Goal: Information Seeking & Learning: Learn about a topic

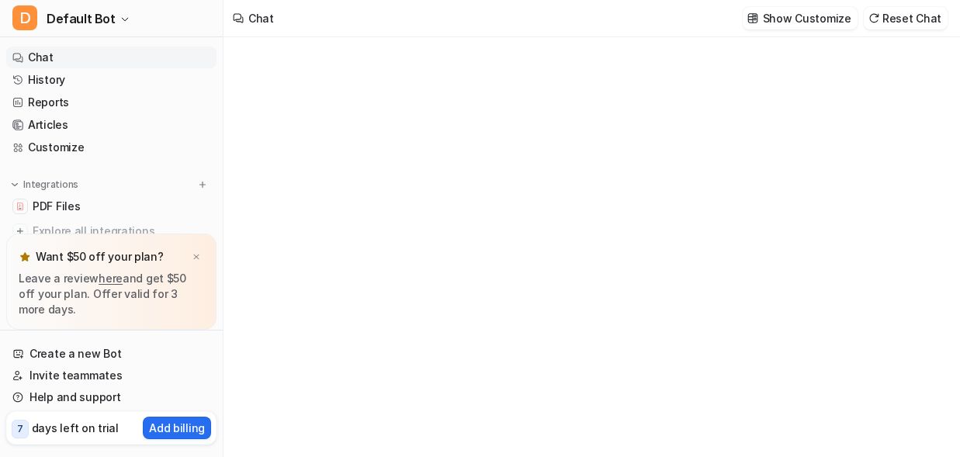
type textarea "**********"
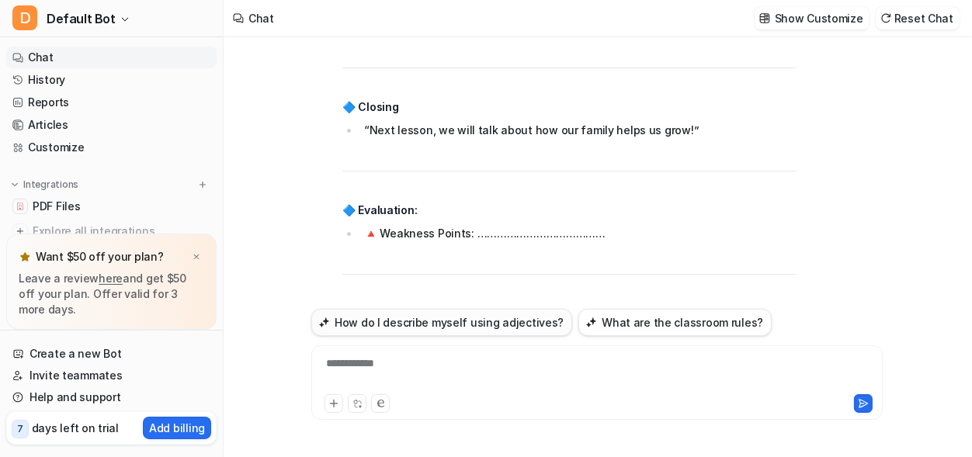
scroll to position [15904, 0]
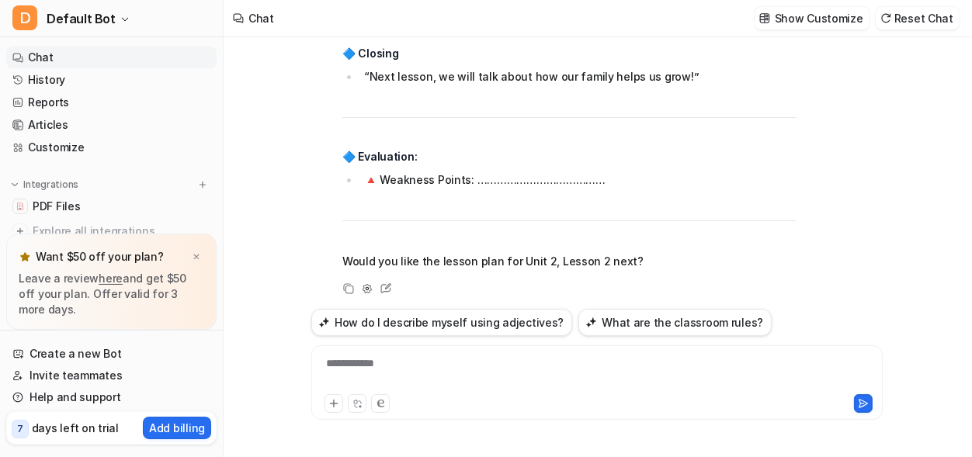
click at [404, 354] on div "**********" at bounding box center [596, 382] width 571 height 75
click at [359, 363] on div "**********" at bounding box center [596, 373] width 563 height 36
click at [405, 361] on div "**********" at bounding box center [596, 373] width 563 height 36
click at [865, 399] on icon at bounding box center [863, 403] width 11 height 11
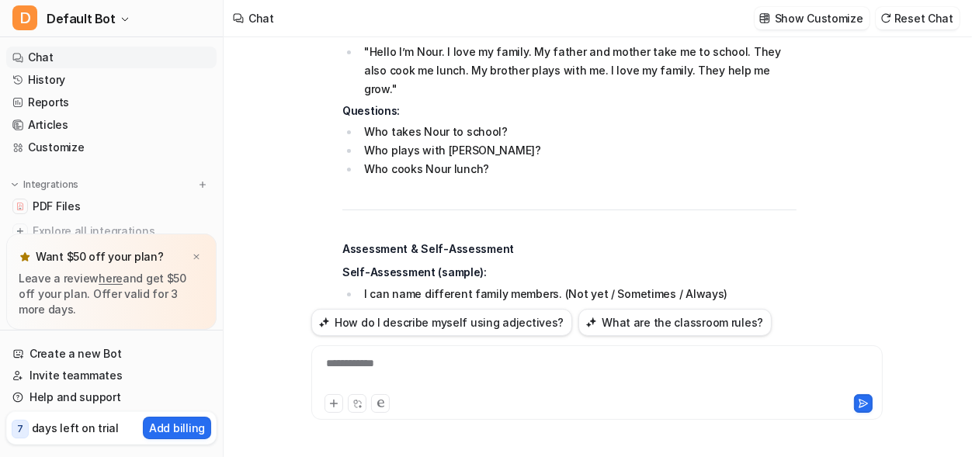
scroll to position [19092, 0]
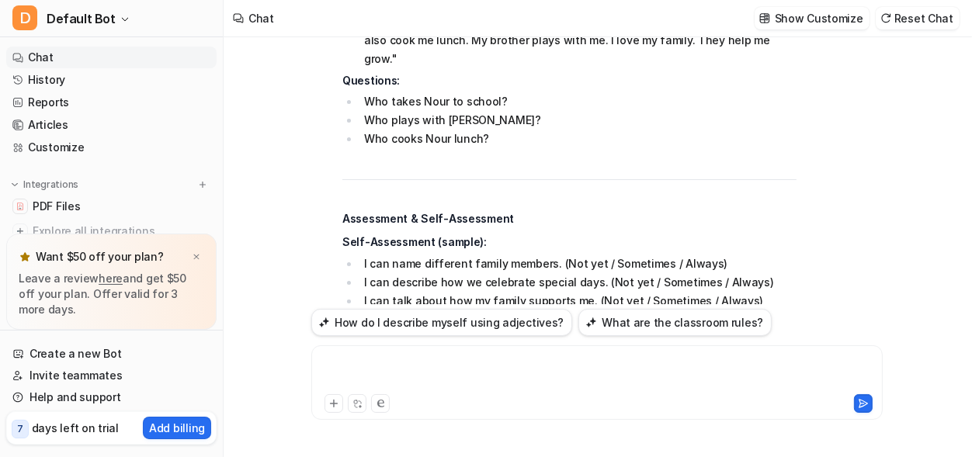
click at [353, 365] on div at bounding box center [596, 373] width 563 height 36
click at [565, 366] on div "**********" at bounding box center [596, 373] width 563 height 36
click at [862, 403] on icon at bounding box center [863, 403] width 11 height 11
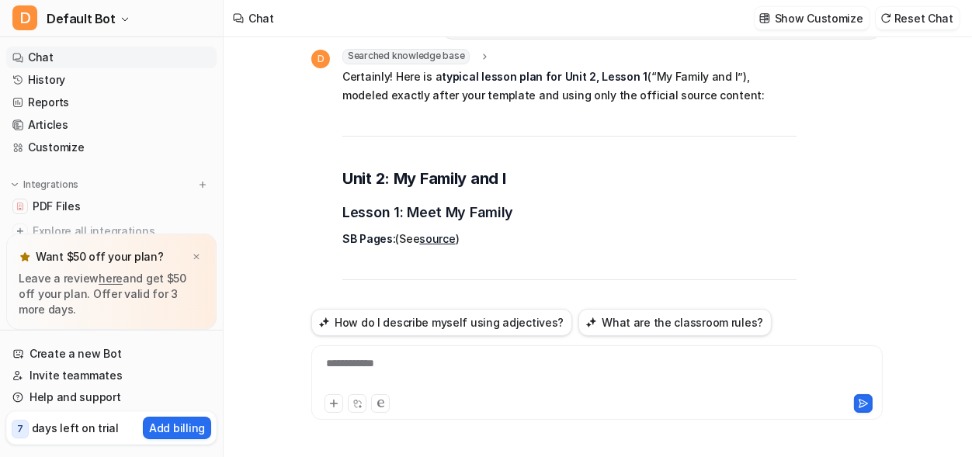
scroll to position [19617, 0]
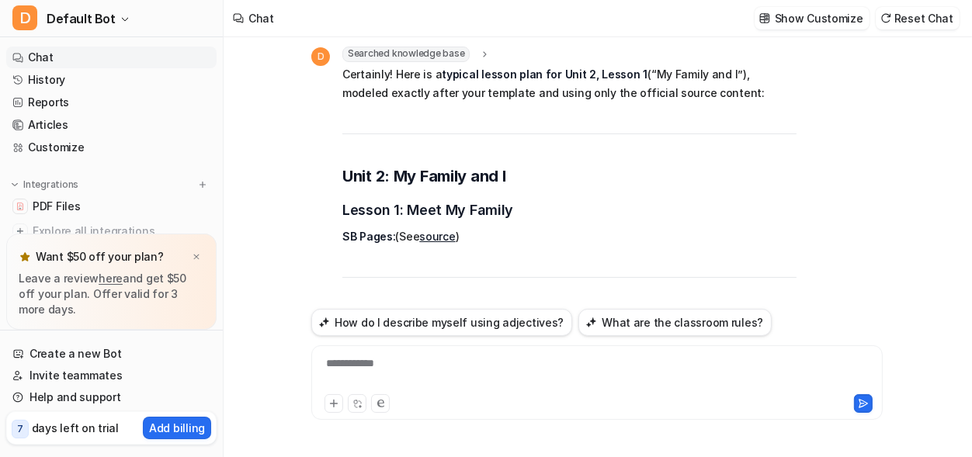
drag, startPoint x: 600, startPoint y: 177, endPoint x: 364, endPoint y: 136, distance: 239.5
click at [364, 358] on ol "Identify members of the family. Use possessive pronouns (my, his, her) in simpl…" at bounding box center [569, 386] width 454 height 56
copy ol "Identify members of the family. Use possessive pronouns (my, his, her) in simpl…"
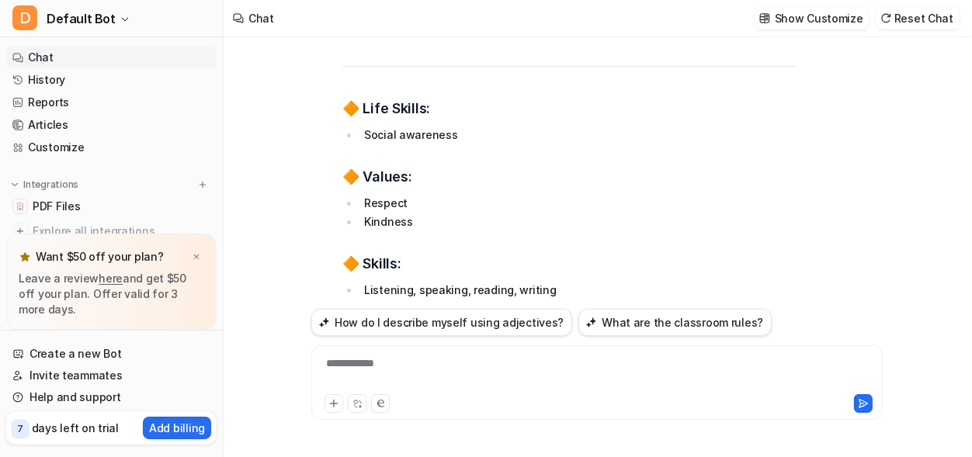
scroll to position [20218, 0]
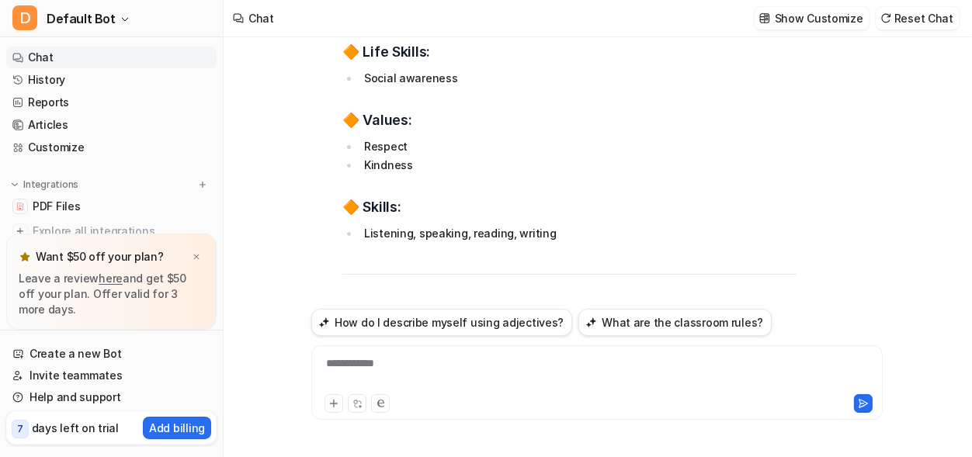
drag, startPoint x: 668, startPoint y: 155, endPoint x: 364, endPoint y: 158, distance: 304.2
click at [364, 374] on li "Revise basic family vocabulary (father, mother, brother, etc.)." at bounding box center [577, 383] width 437 height 19
copy li "Revise basic family vocabulary (father, mother, brother, etc.)."
drag, startPoint x: 365, startPoint y: 211, endPoint x: 737, endPoint y: 210, distance: 371.8
click at [757, 430] on li "Show flash cards. Ask: “Who is this?” (Students answer: “This is my mother.”)" at bounding box center [577, 439] width 437 height 19
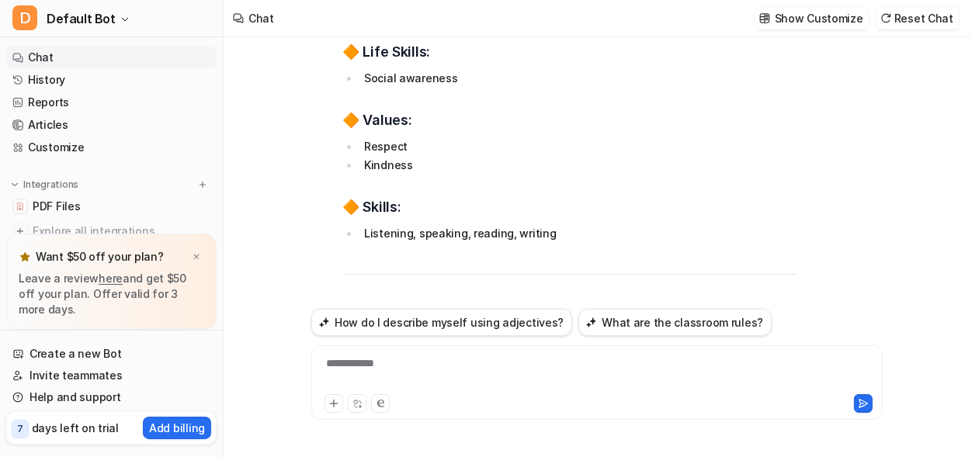
copy li "Show flash cards. Ask: “Who is this?” (Students answer: “This is my mother.”)"
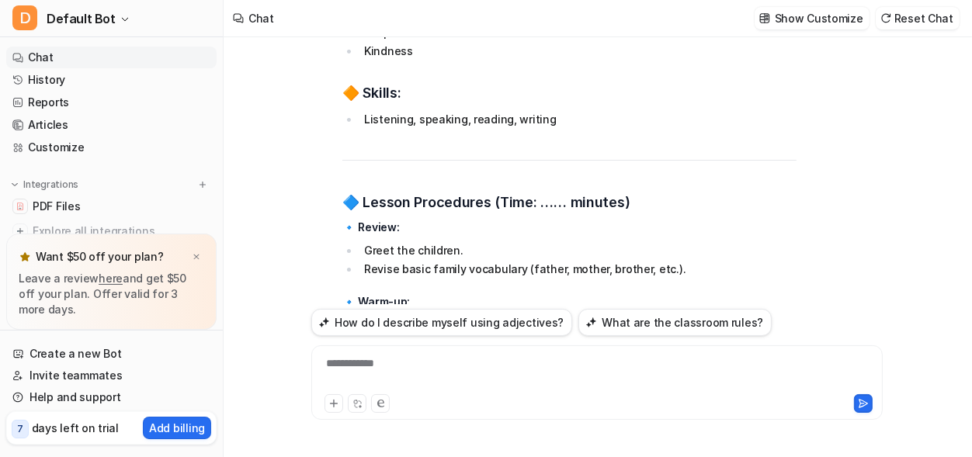
scroll to position [20434, 0]
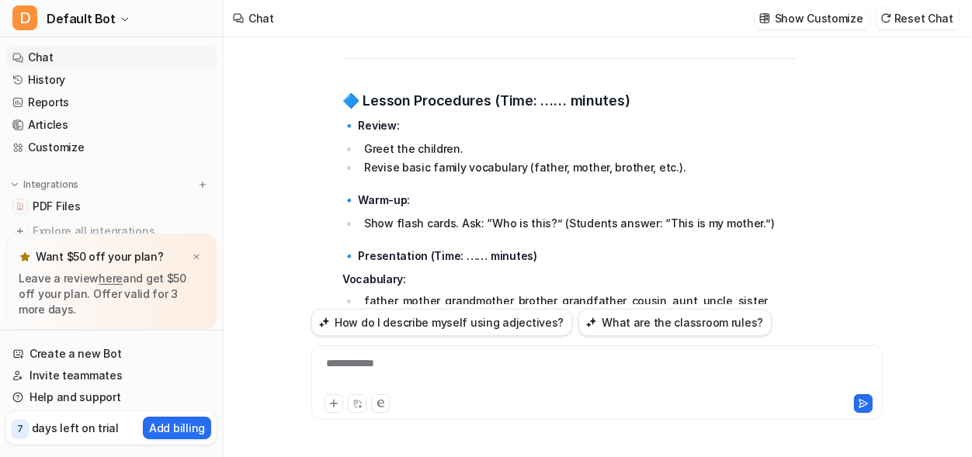
drag, startPoint x: 531, startPoint y: 133, endPoint x: 365, endPoint y: 123, distance: 166.4
click at [365, 353] on li "Possessive pronouns: my, his, her" at bounding box center [577, 362] width 437 height 19
copy li "Possessive pronouns: my, his, he"
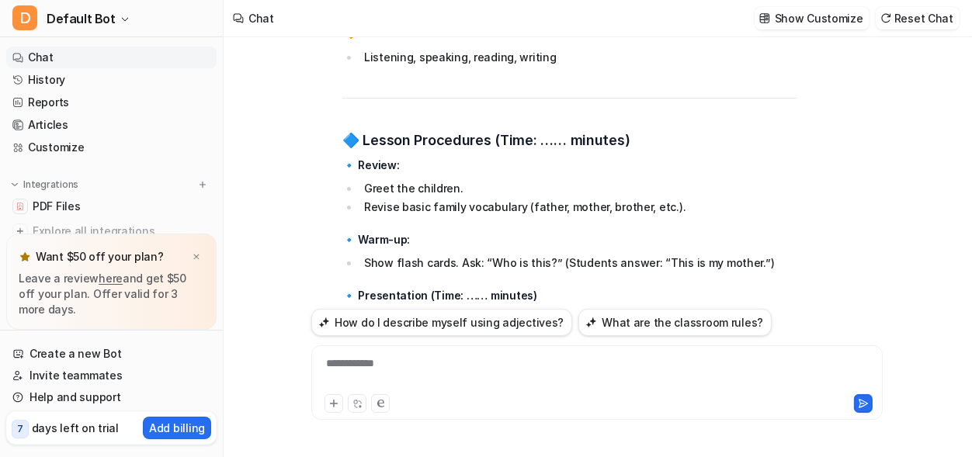
drag, startPoint x: 543, startPoint y: 151, endPoint x: 365, endPoint y: 155, distance: 177.8
click at [365, 374] on li "“This is my family. Meet my family.”" at bounding box center [577, 383] width 437 height 19
copy li "“This is my family. Meet my family.”"
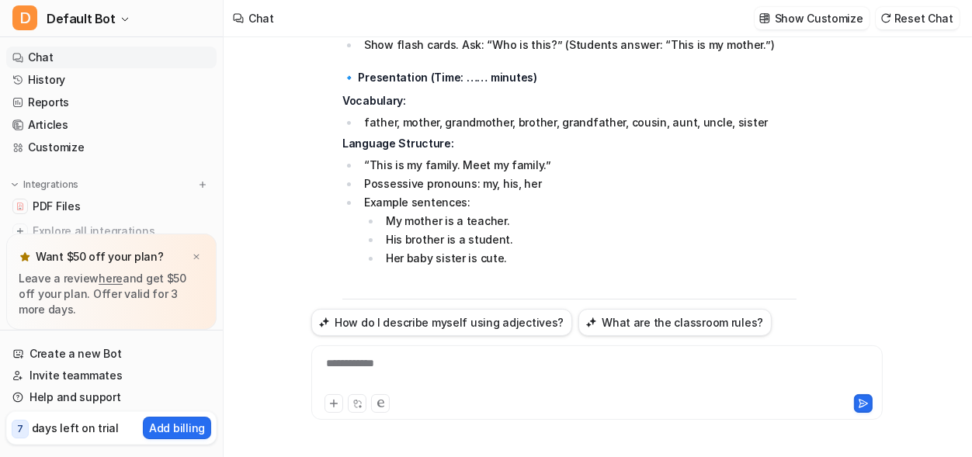
scroll to position [20610, 0]
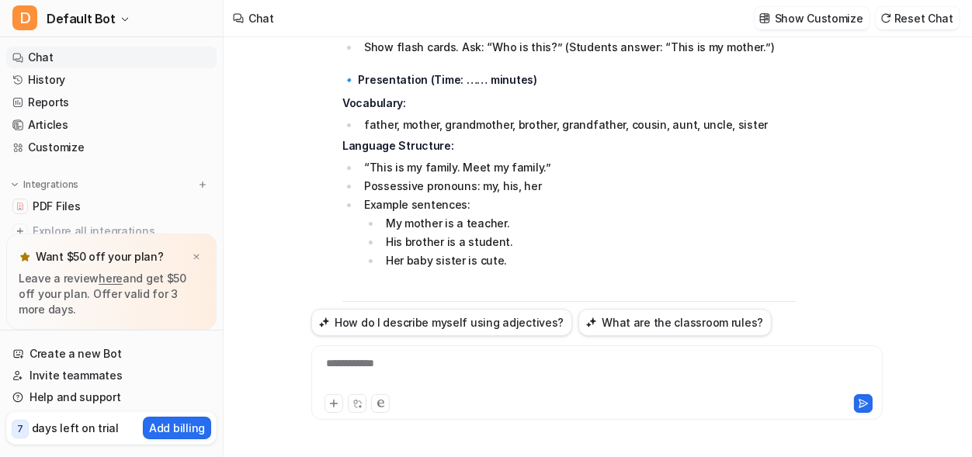
drag, startPoint x: 448, startPoint y: 214, endPoint x: 366, endPoint y: 144, distance: 108.4
click at [366, 361] on ul "Listen, repeat, and practice family member vocabulary. Matching: Match each wor…" at bounding box center [569, 435] width 454 height 149
copy ul "Listen, repeat, and practice family member vocabulary. Matching: Match each wor…"
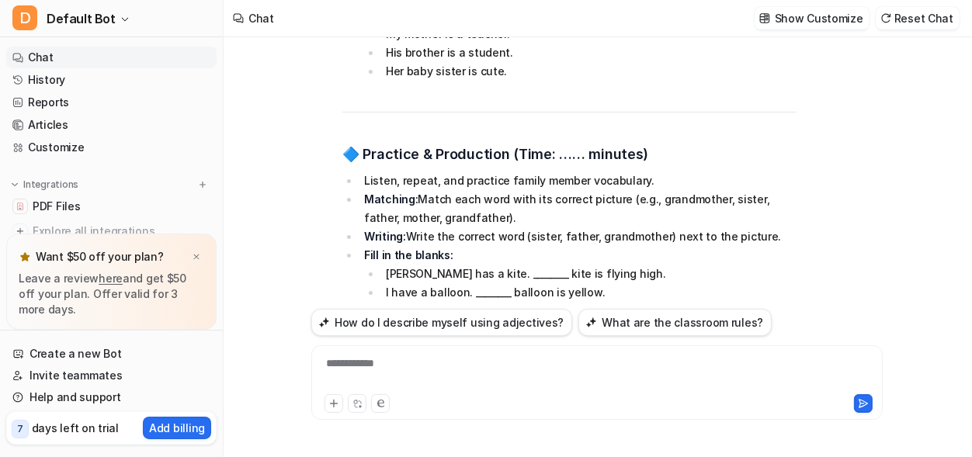
scroll to position [20801, 0]
click at [365, 410] on li "Ask each pupil to say or write a sentence about a family member using “my,” “hi…" at bounding box center [577, 438] width 437 height 56
drag, startPoint x: 365, startPoint y: 192, endPoint x: 397, endPoint y: 206, distance: 35.5
click at [397, 410] on li "Ask each pupil to say or write a sentence about a family member using “my,” “hi…" at bounding box center [577, 438] width 437 height 56
copy li "Ask each pupil to say or write a sentence about a family member using “my,” “hi…"
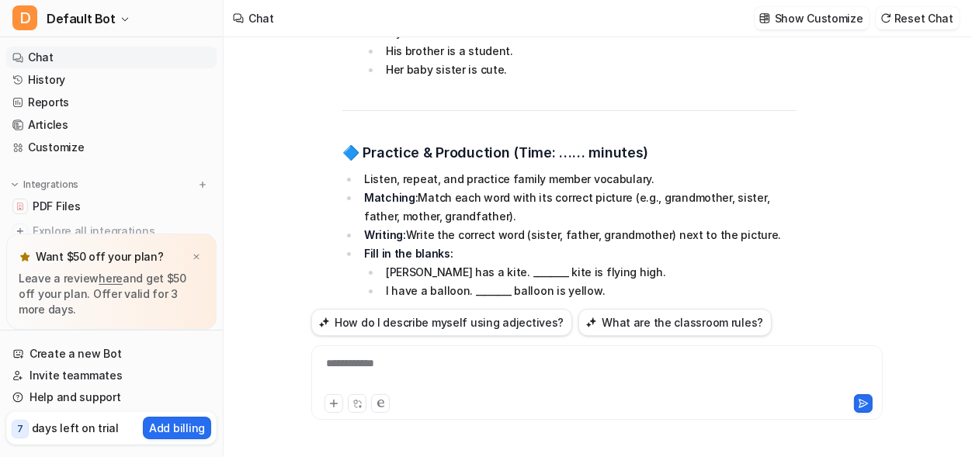
drag, startPoint x: 393, startPoint y: 209, endPoint x: 366, endPoint y: 195, distance: 30.5
click at [366, 410] on li "Ask each pupil to say or write a sentence about a family member using “my,” “hi…" at bounding box center [577, 438] width 437 height 56
copy li "Ask each pupil to say or write a sentence about a family member using “my,” “hi…"
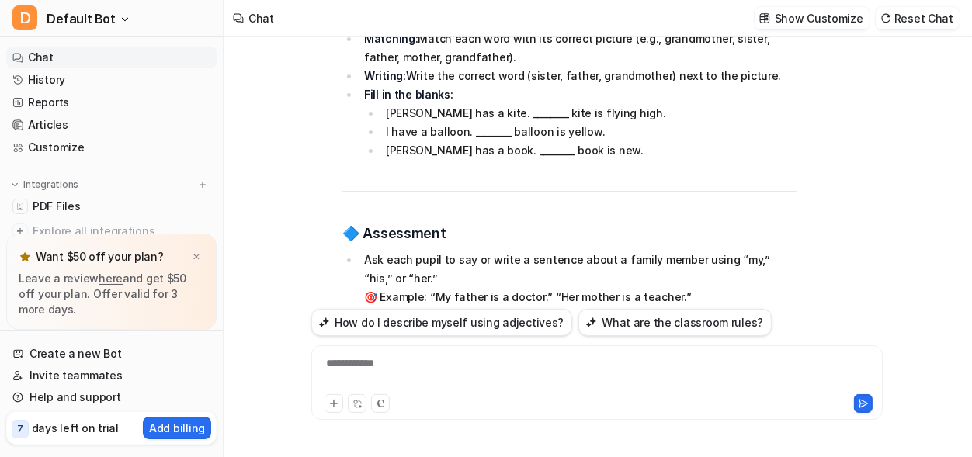
scroll to position [20959, 0]
click at [633, 397] on li "“Next lesson, we will talk about family celebrations!”" at bounding box center [577, 406] width 437 height 19
drag, startPoint x: 364, startPoint y: 177, endPoint x: 718, endPoint y: 166, distance: 354.1
copy li "“Next lesson, we will talk about family celebrations!”"
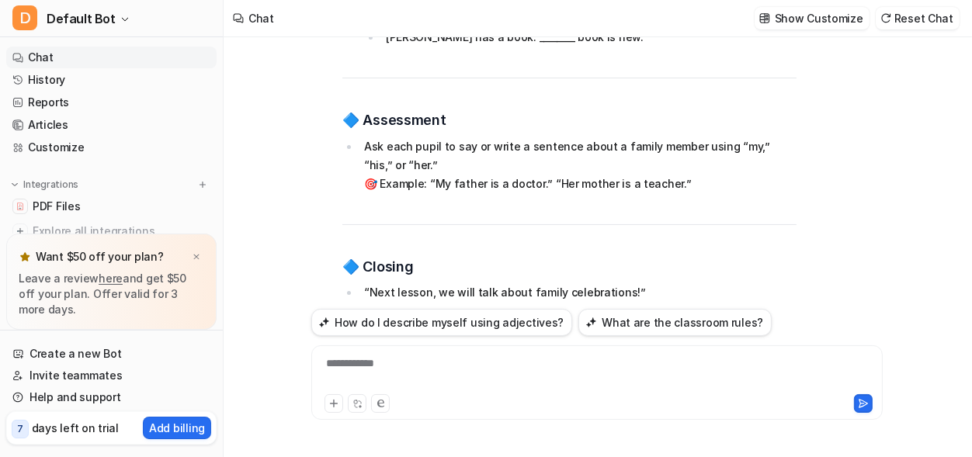
scroll to position [21079, 0]
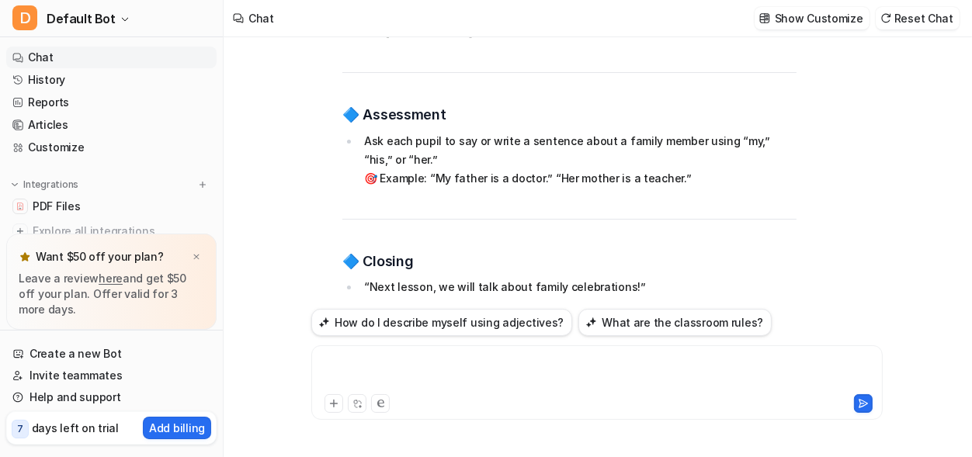
click at [345, 367] on div at bounding box center [596, 373] width 563 height 36
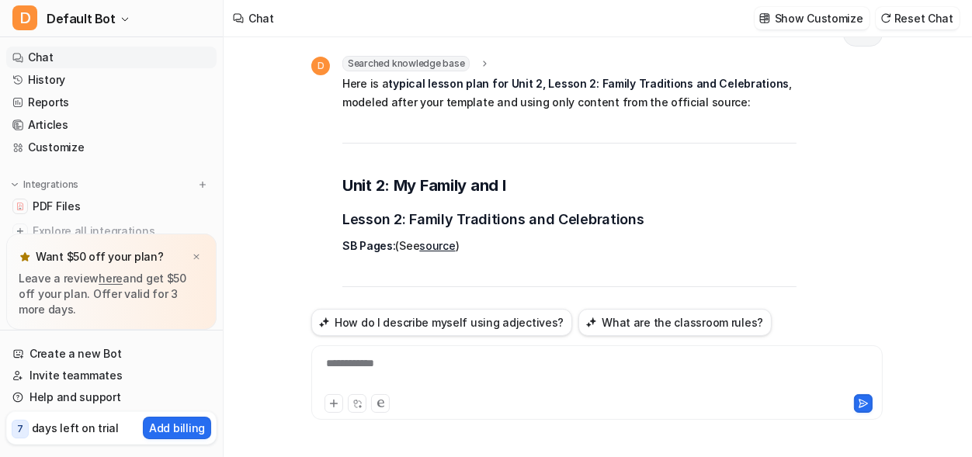
scroll to position [21596, 0]
drag, startPoint x: 650, startPoint y: 184, endPoint x: 363, endPoint y: 148, distance: 289.4
click at [363, 366] on ol "Identify and name different family celebrations. Talk about their favorite cele…" at bounding box center [569, 394] width 454 height 56
copy ol "Identify and name different family celebrations. Talk about their favorite cele…"
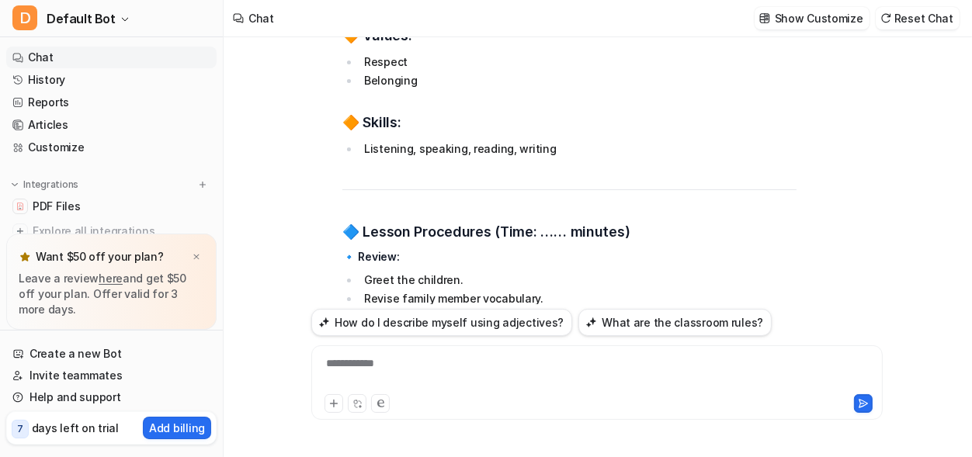
scroll to position [22313, 0]
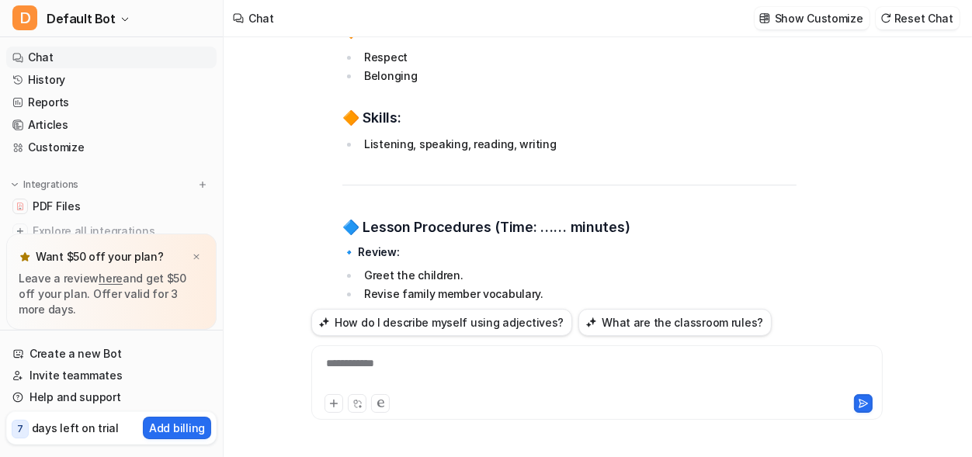
drag, startPoint x: 598, startPoint y: 116, endPoint x: 390, endPoint y: 120, distance: 208.0
click at [390, 341] on li "Ask: “What do you celebrate with your family?”" at bounding box center [577, 350] width 437 height 19
copy li "“What do you celebrate with your family?”"
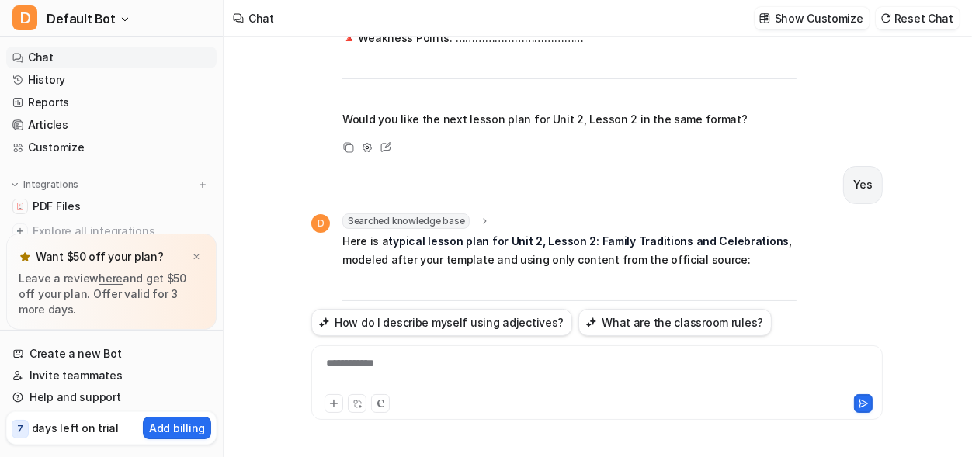
scroll to position [21335, 0]
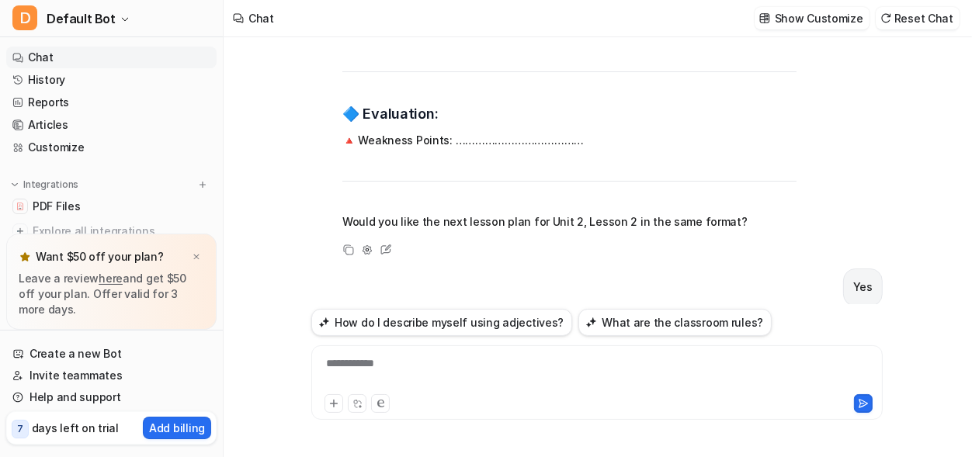
drag, startPoint x: 695, startPoint y: 182, endPoint x: 338, endPoint y: 217, distance: 358.7
copy span "Unit 2: My Family and I Lesson 2: Family Traditions and Celebrations SB Pages: …"
